Goal: Information Seeking & Learning: Learn about a topic

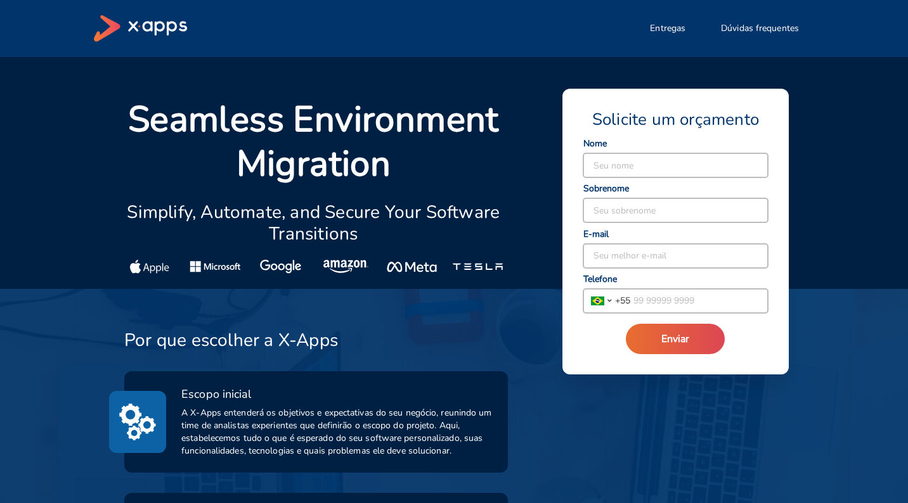
select select "BR"
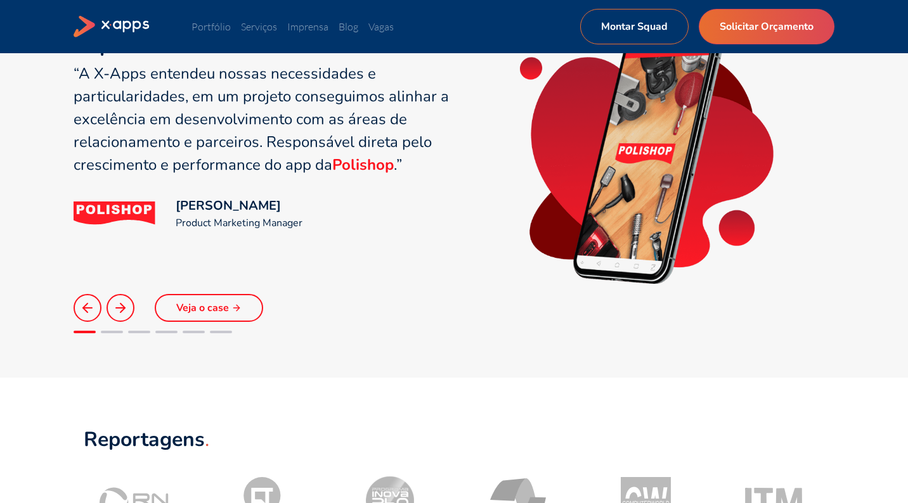
scroll to position [976, 0]
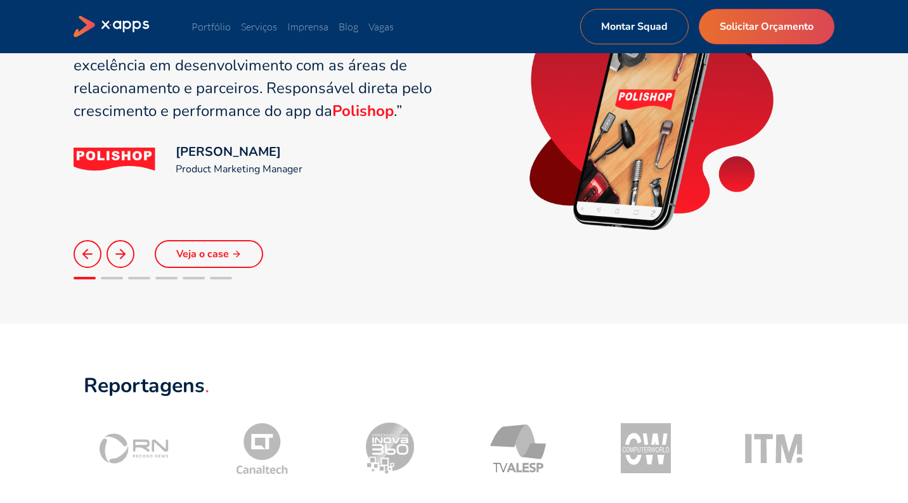
click at [122, 254] on line at bounding box center [120, 254] width 9 height 0
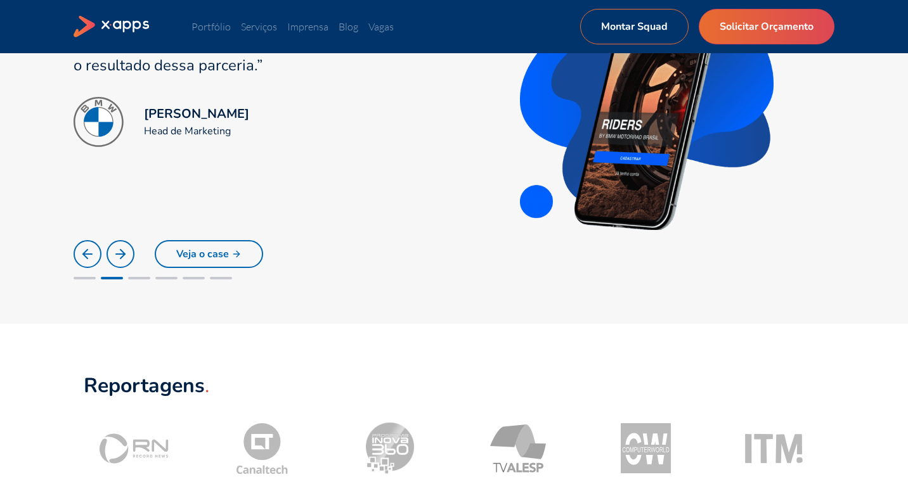
click at [124, 255] on polyline at bounding box center [122, 254] width 4 height 9
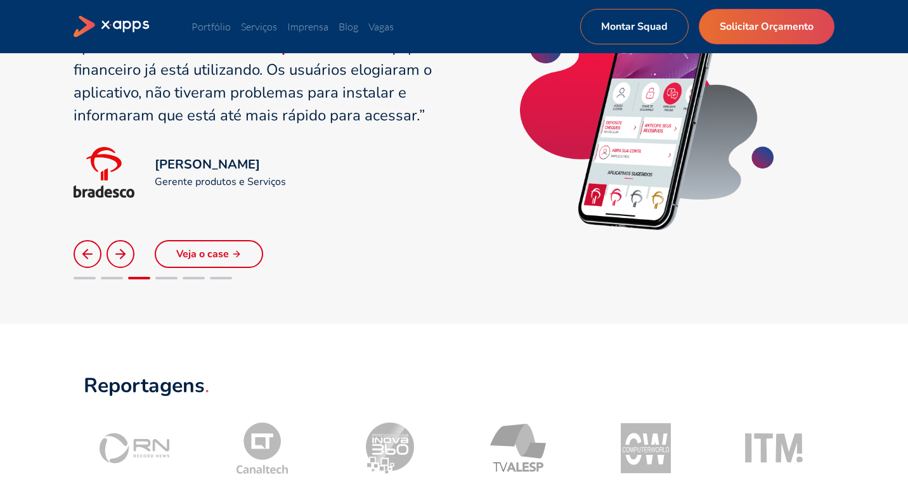
click at [198, 262] on link "Veja o case" at bounding box center [209, 254] width 108 height 28
